Goal: Task Accomplishment & Management: Manage account settings

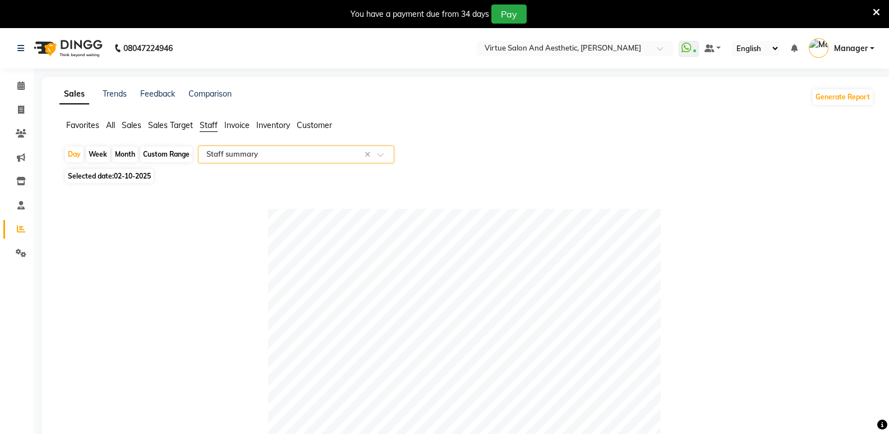
select select "full_report"
select select "csv"
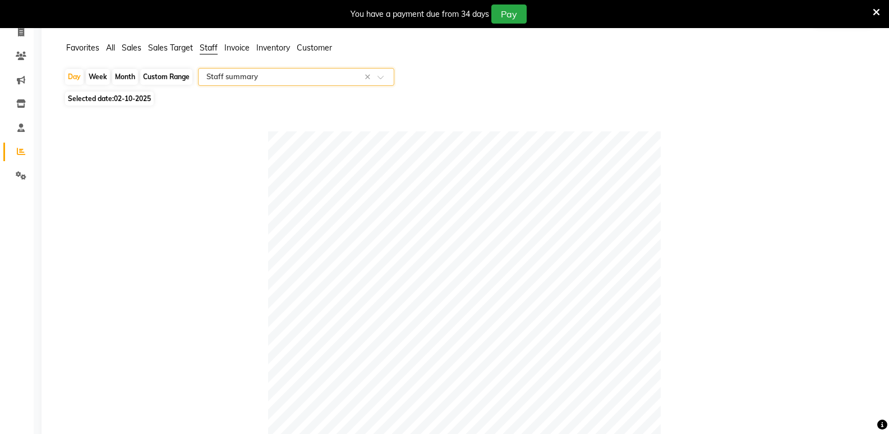
scroll to position [15, 0]
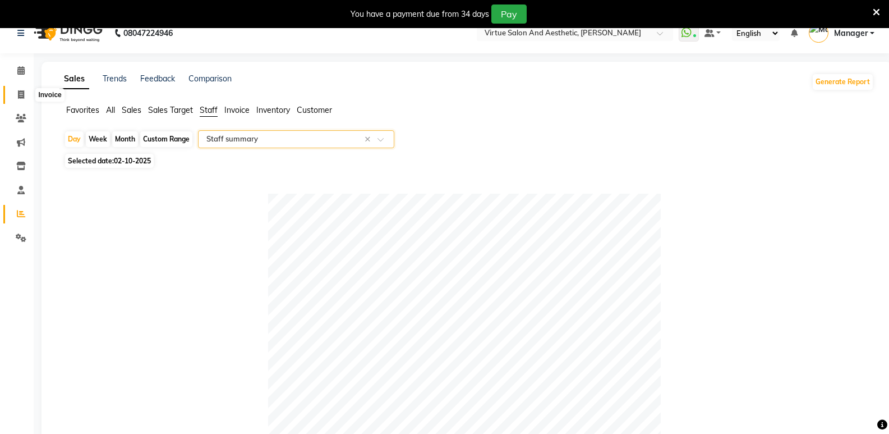
click at [17, 96] on span at bounding box center [21, 95] width 20 height 13
select select "service"
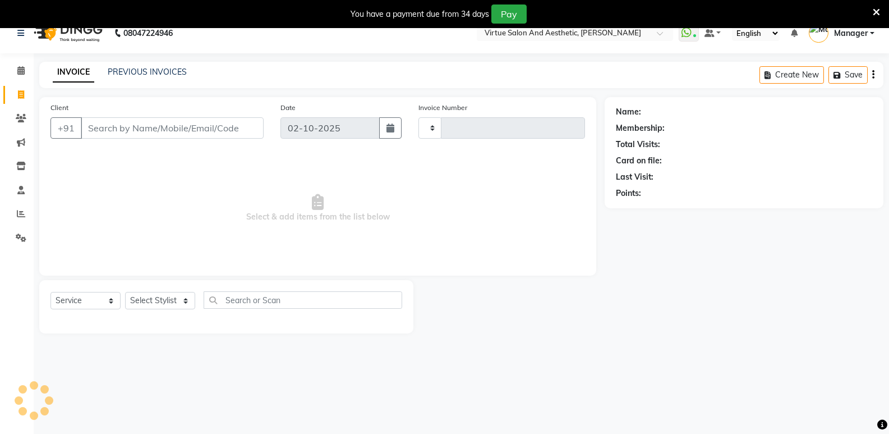
type input "1303"
select select "4611"
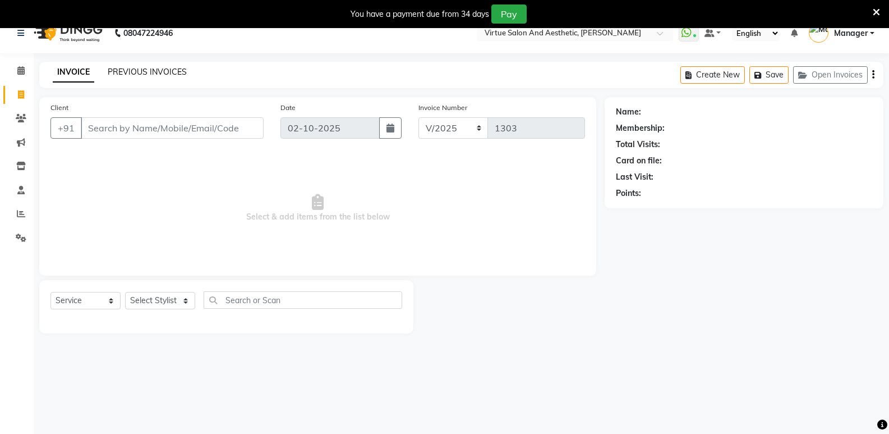
click at [138, 73] on link "PREVIOUS INVOICES" at bounding box center [147, 72] width 79 height 10
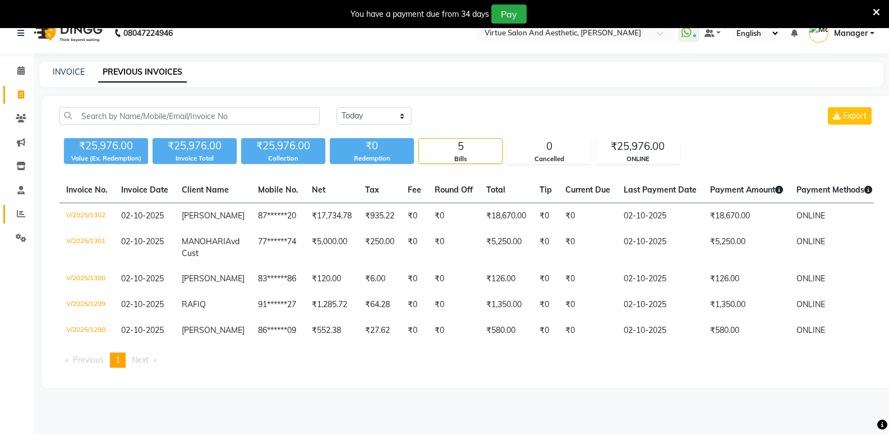
click at [10, 218] on link "Reports" at bounding box center [16, 214] width 27 height 19
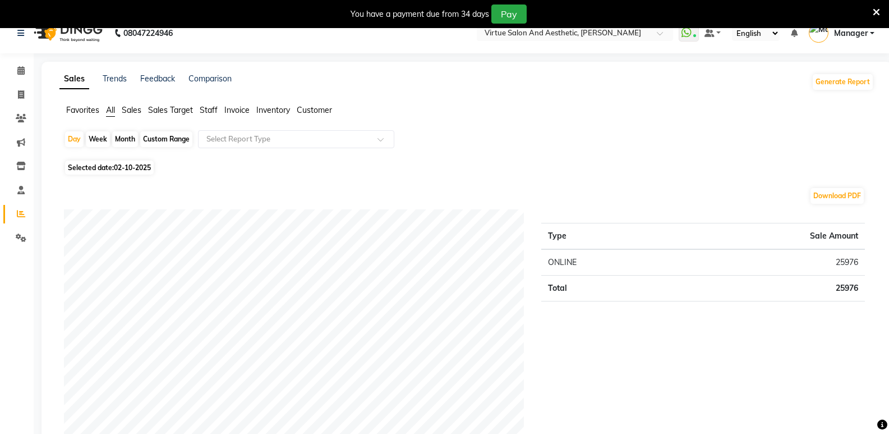
click at [208, 111] on span "Staff" at bounding box center [209, 110] width 18 height 10
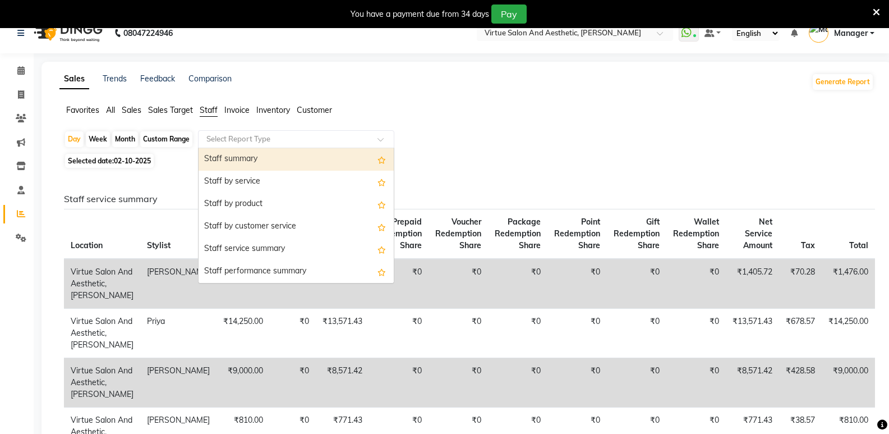
click at [222, 139] on input "text" at bounding box center [285, 139] width 162 height 11
click at [242, 157] on div "Staff summary" at bounding box center [296, 159] width 195 height 22
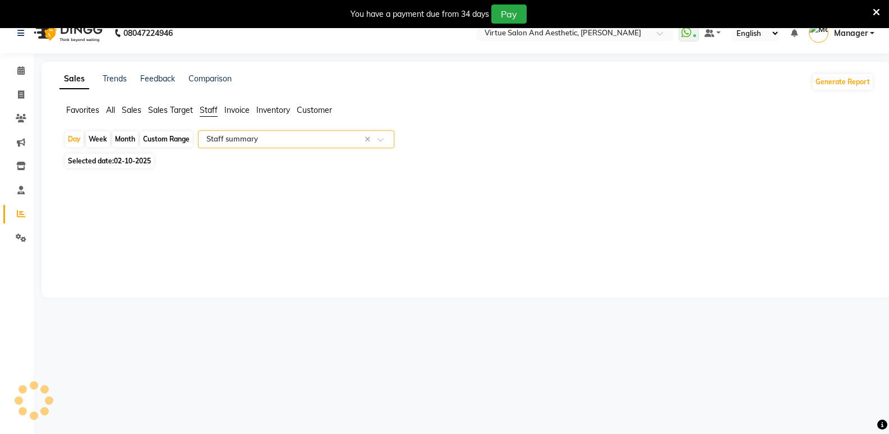
select select "full_report"
select select "csv"
drag, startPoint x: 162, startPoint y: 145, endPoint x: 162, endPoint y: 157, distance: 11.2
click at [162, 146] on div "Custom Range" at bounding box center [166, 139] width 52 height 16
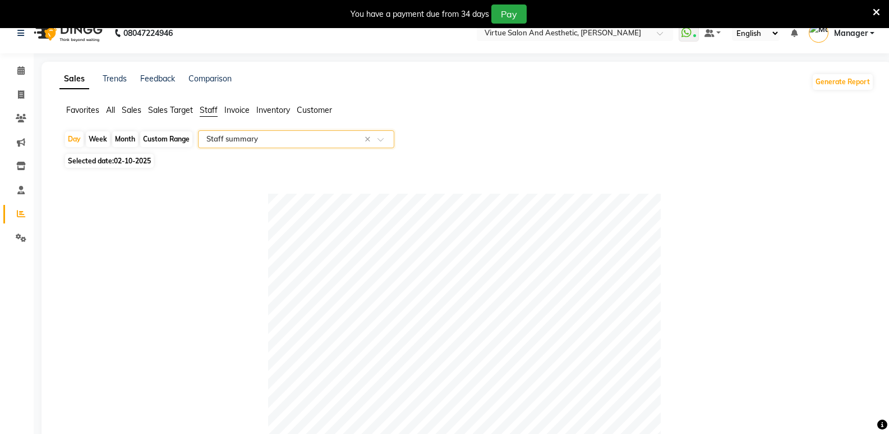
select select "10"
select select "2025"
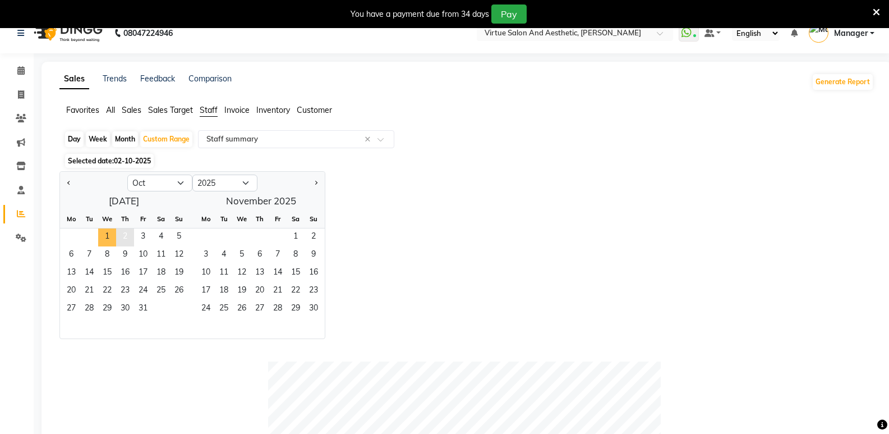
drag, startPoint x: 109, startPoint y: 232, endPoint x: 126, endPoint y: 235, distance: 16.6
click at [109, 232] on span "1" at bounding box center [107, 237] width 18 height 18
click at [126, 235] on span "2" at bounding box center [125, 237] width 18 height 18
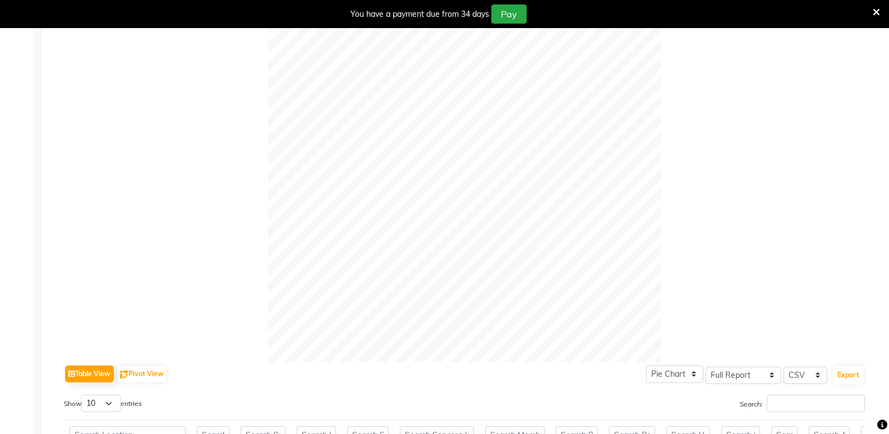
scroll to position [485, 0]
